Goal: Information Seeking & Learning: Learn about a topic

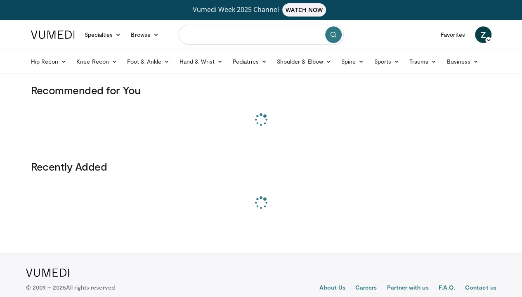
click at [234, 39] on input "Search topics, interventions" at bounding box center [261, 35] width 165 height 20
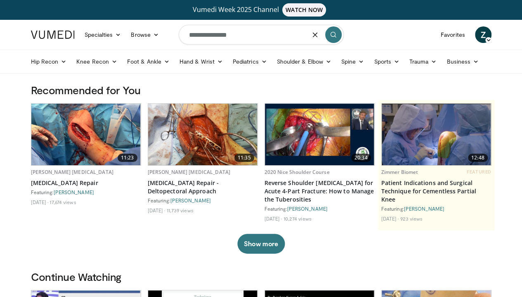
type input "**********"
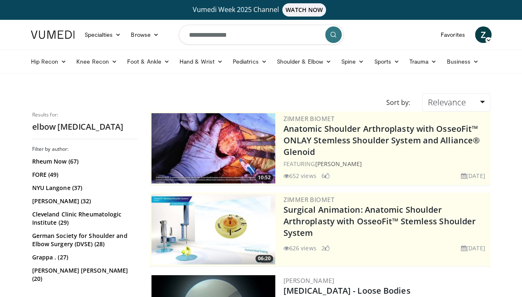
click at [232, 35] on input "**********" at bounding box center [261, 35] width 165 height 20
type input "**********"
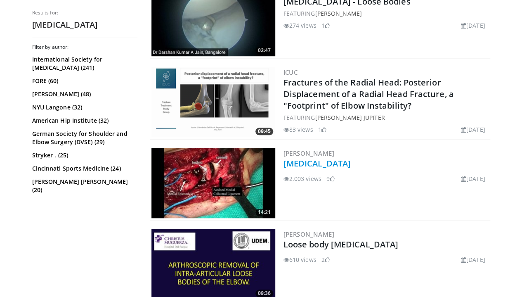
scroll to position [330, 0]
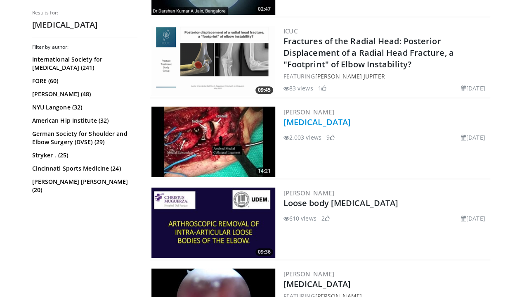
click at [324, 118] on link "ELBOW ARTHROSCOPY" at bounding box center [317, 121] width 67 height 11
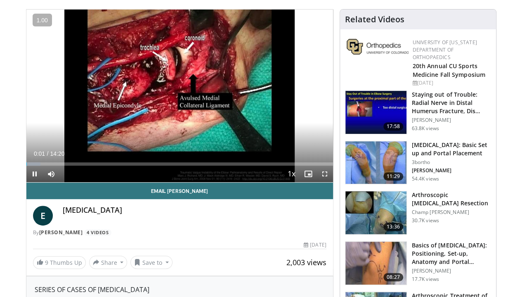
scroll to position [83, 0]
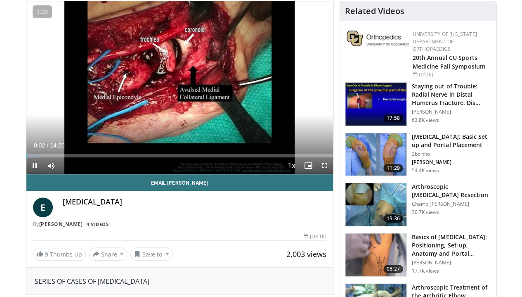
drag, startPoint x: 329, startPoint y: 180, endPoint x: 312, endPoint y: 184, distance: 18.4
click at [329, 174] on div "10 seconds Tap to unmute" at bounding box center [179, 87] width 307 height 173
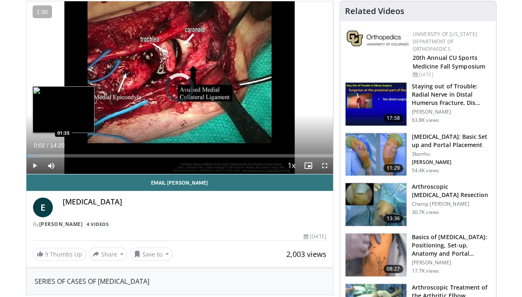
click at [43, 157] on div "Loaded : 4.63% 00:02 01:35" at bounding box center [179, 153] width 307 height 8
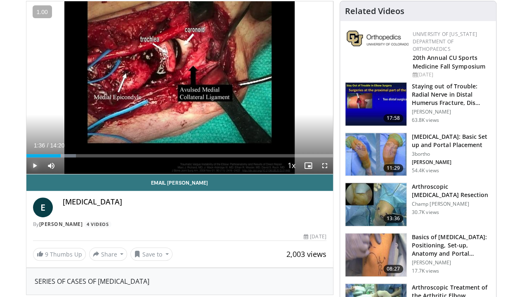
click at [26, 174] on span "Video Player" at bounding box center [34, 165] width 17 height 17
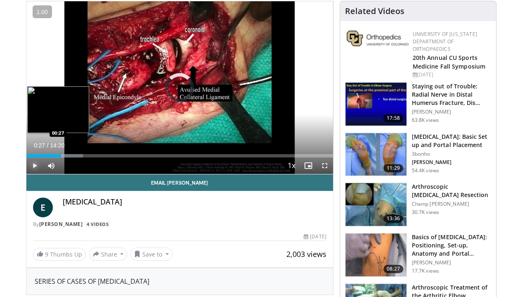
click at [26, 157] on div "00:27" at bounding box center [43, 155] width 35 height 3
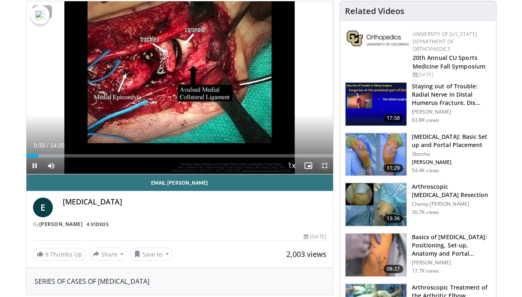
click at [333, 174] on span "Video Player" at bounding box center [325, 165] width 17 height 17
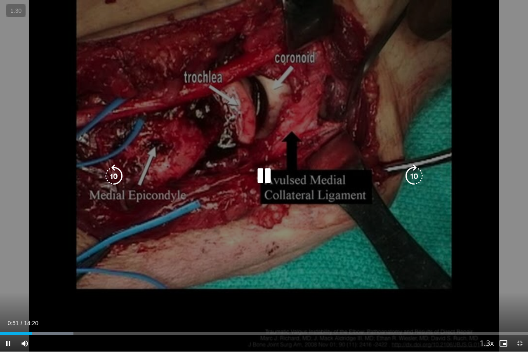
click at [92, 296] on div "Loaded : 13.92% 00:51 02:28" at bounding box center [264, 332] width 528 height 8
click at [68, 296] on div "Loaded : 0.00% 02:39 01:49" at bounding box center [264, 332] width 528 height 8
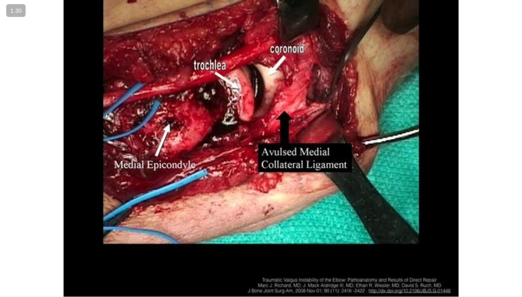
scroll to position [124, 0]
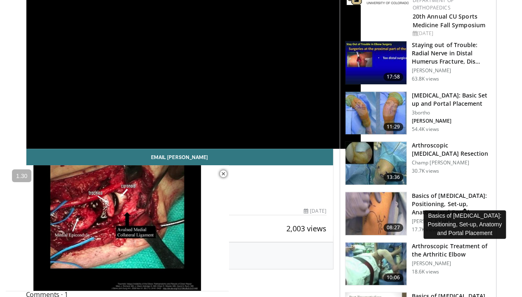
click at [442, 191] on h3 "Basics of [MEDICAL_DATA]: Positioning, Set-up, Anatomy and Portal…" at bounding box center [451, 203] width 79 height 25
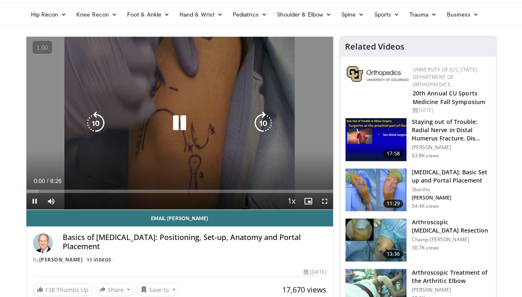
scroll to position [83, 0]
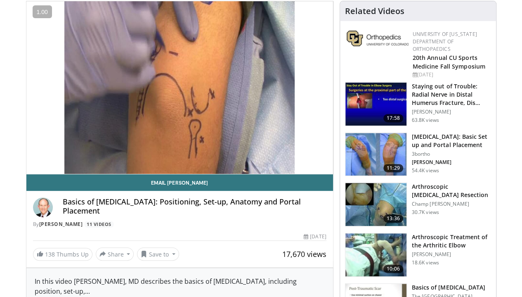
click at [389, 147] on img at bounding box center [375, 154] width 61 height 43
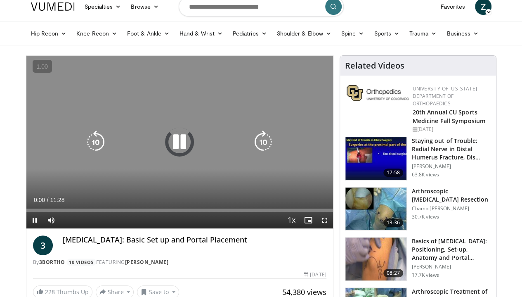
scroll to position [41, 0]
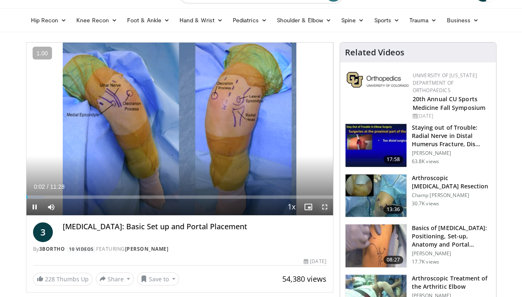
click at [330, 215] on span "Video Player" at bounding box center [325, 207] width 17 height 17
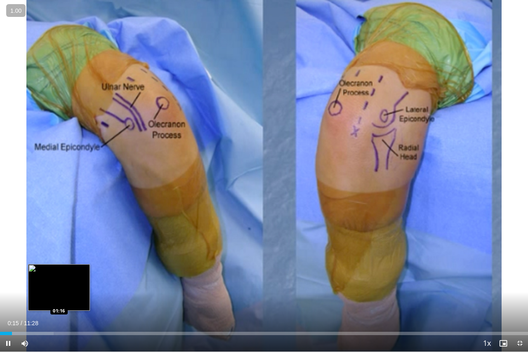
click at [58, 296] on div "Loaded : 10.14% 00:15 01:16" at bounding box center [264, 332] width 528 height 8
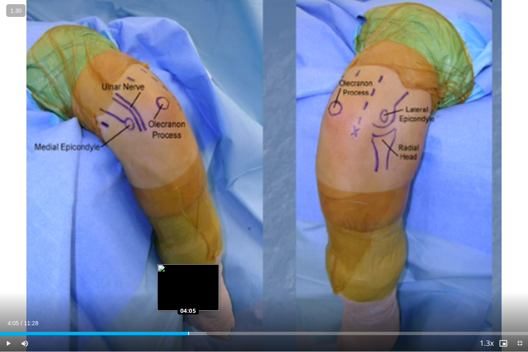
click at [188, 296] on div "Loaded : 39.16% 04:05 04:05" at bounding box center [264, 333] width 528 height 3
click at [182, 296] on div "Loaded : 44.96% 03:57 03:58" at bounding box center [264, 333] width 528 height 3
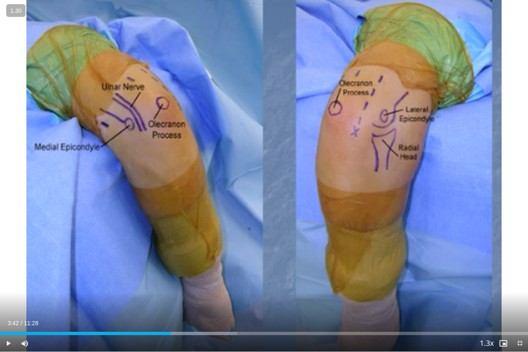
click at [171, 296] on div "Loaded : 44.96% 03:59 03:42" at bounding box center [264, 332] width 528 height 8
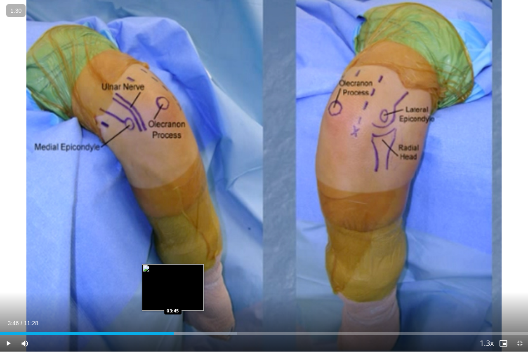
click at [173, 296] on div "Loaded : 44.96% 03:46 03:45" at bounding box center [264, 332] width 528 height 8
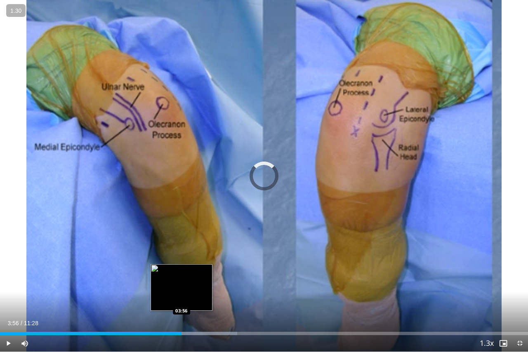
click at [182, 296] on div "Progress Bar" at bounding box center [201, 333] width 71 height 3
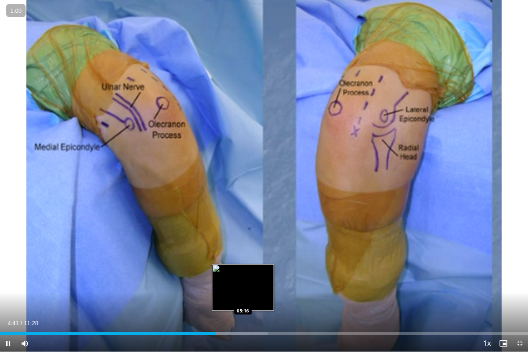
click at [242, 296] on div "Loaded : 50.76% 04:42 05:16" at bounding box center [264, 333] width 528 height 3
click at [235, 296] on div "Loaded : 53.76% 05:16 05:05" at bounding box center [264, 333] width 528 height 3
click at [248, 296] on div "Progress Bar" at bounding box center [255, 333] width 71 height 3
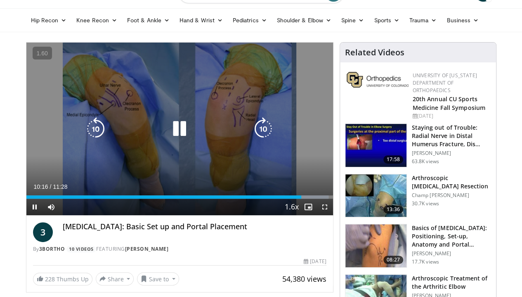
click at [196, 135] on div "Video Player" at bounding box center [179, 129] width 184 height 17
click at [175, 135] on icon "Video Player" at bounding box center [179, 128] width 23 height 23
